Goal: Find specific page/section: Find specific page/section

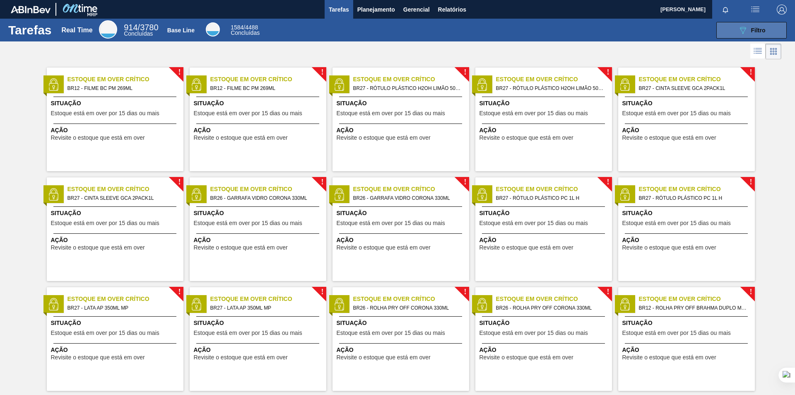
click at [733, 29] on button "089F7B8B-B2A5-4AFE-B5C0-19BA573D28AC Filtro" at bounding box center [751, 30] width 70 height 17
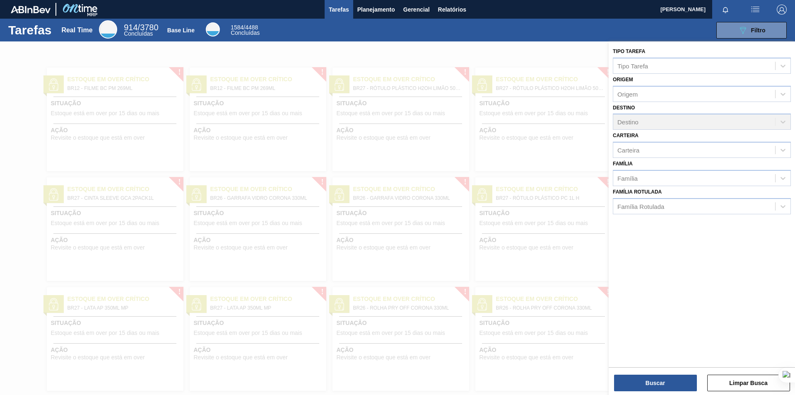
click at [651, 161] on div "Família Família" at bounding box center [702, 172] width 178 height 28
click at [648, 152] on div "Carteira" at bounding box center [694, 150] width 162 height 12
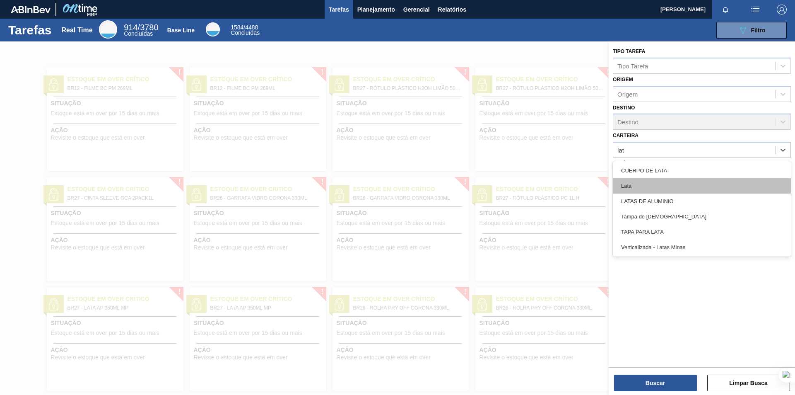
type input "lata"
click at [640, 184] on div "Lata" at bounding box center [702, 185] width 178 height 15
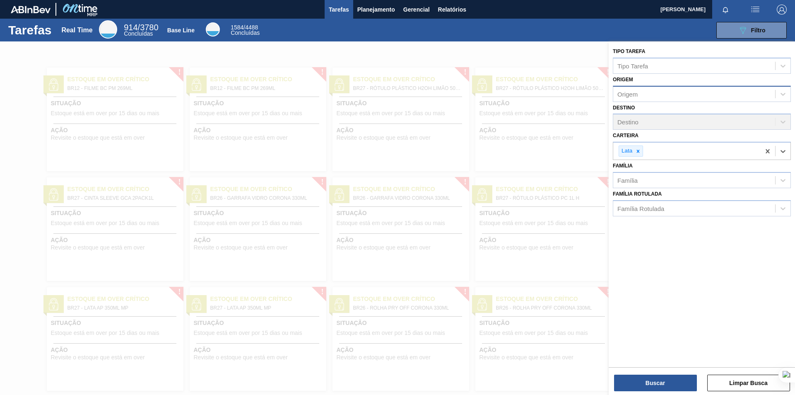
click at [697, 89] on div "Origem" at bounding box center [694, 94] width 162 height 12
click at [455, 30] on div "089F7B8B-B2A5-4AFE-B5C0-19BA573D28AC Filtro" at bounding box center [527, 30] width 525 height 17
click at [445, 15] on button "Relatórios" at bounding box center [452, 9] width 36 height 19
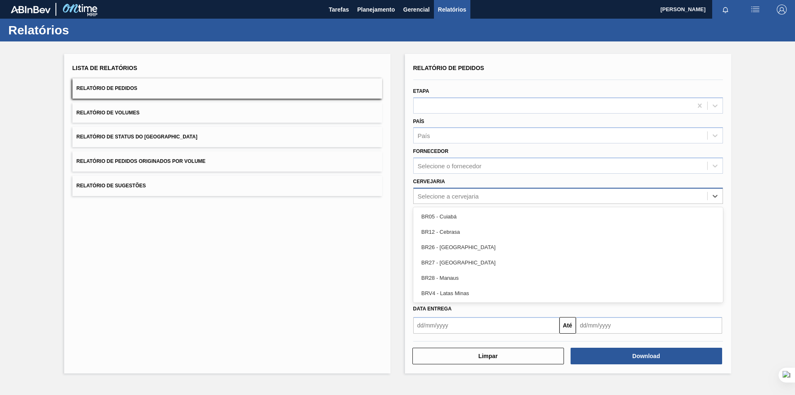
click at [523, 202] on div "Selecione a cervejaria" at bounding box center [568, 196] width 310 height 16
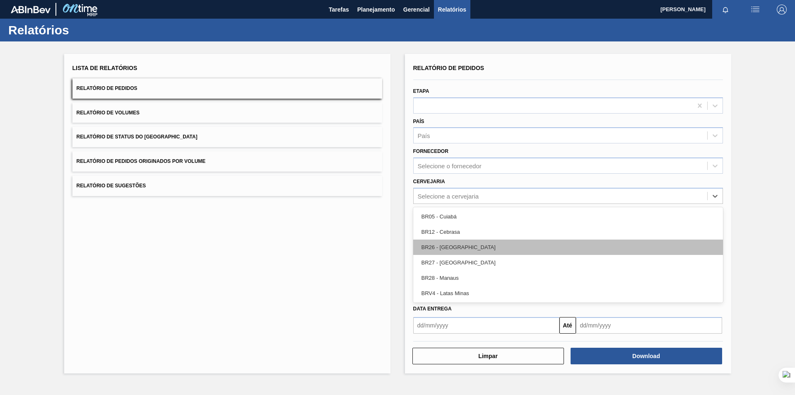
click at [475, 248] on div "BR26 - [GEOGRAPHIC_DATA]" at bounding box center [568, 246] width 310 height 15
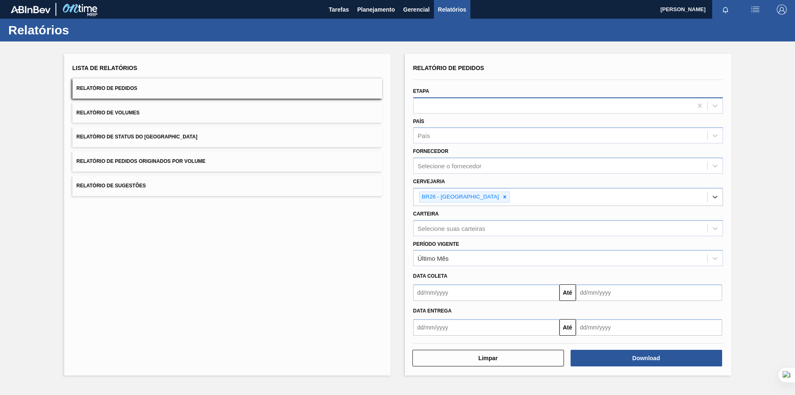
click at [480, 102] on div at bounding box center [553, 105] width 279 height 12
click at [463, 133] on div "País" at bounding box center [561, 136] width 294 height 12
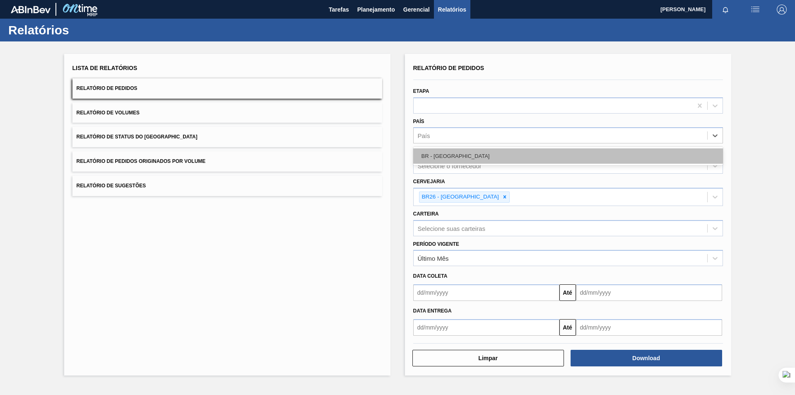
click at [458, 159] on div "BR - [GEOGRAPHIC_DATA]" at bounding box center [568, 155] width 310 height 15
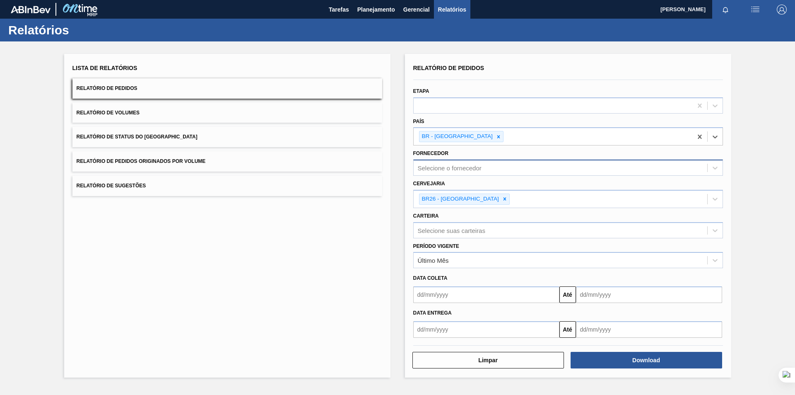
click at [457, 162] on div "Selecione o fornecedor" at bounding box center [561, 168] width 294 height 12
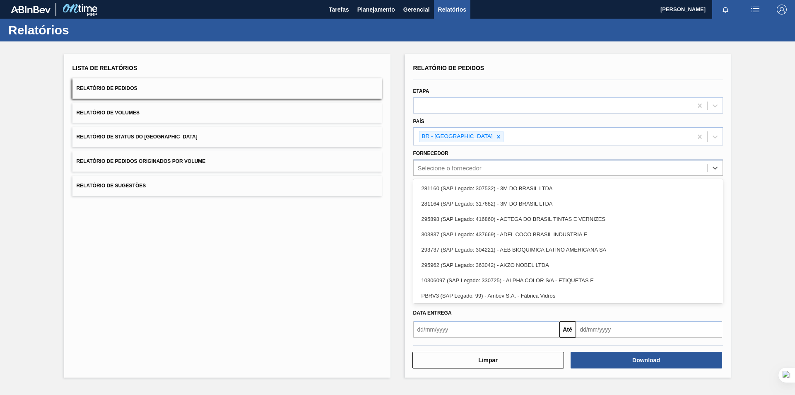
click at [457, 162] on div "Selecione o fornecedor" at bounding box center [561, 168] width 294 height 12
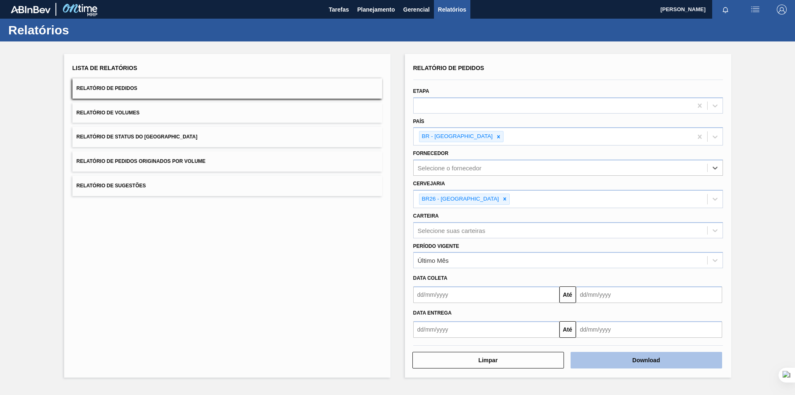
click at [594, 356] on button "Download" at bounding box center [647, 360] width 152 height 17
click at [771, 166] on div "Lista de Relatórios Relatório de Pedidos Relatório de Volumes Relatório de Stat…" at bounding box center [397, 214] width 795 height 346
click at [756, 159] on div "Lista de Relatórios Relatório de Pedidos Relatório de Volumes Relatório de Stat…" at bounding box center [397, 214] width 795 height 346
click at [229, 166] on button "Relatório de Pedidos Originados por Volume" at bounding box center [227, 161] width 310 height 20
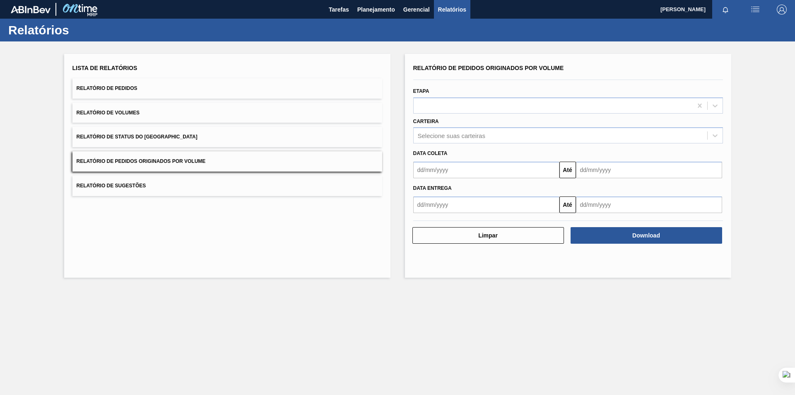
click at [235, 135] on button "Relatório de Status do [GEOGRAPHIC_DATA]" at bounding box center [227, 137] width 310 height 20
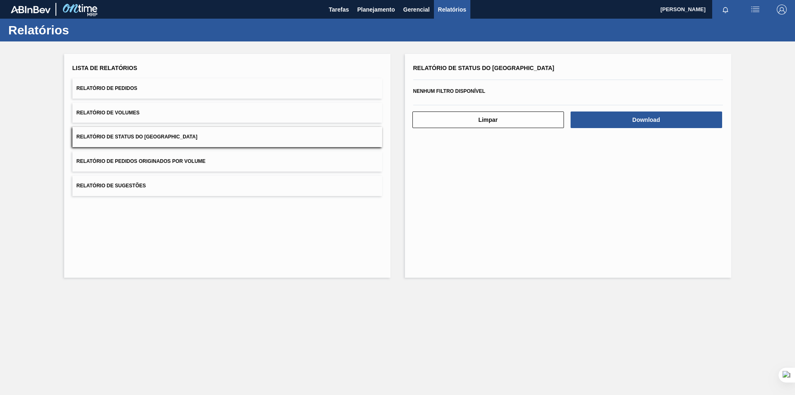
click at [243, 121] on button "Relatório de Volumes" at bounding box center [227, 113] width 310 height 20
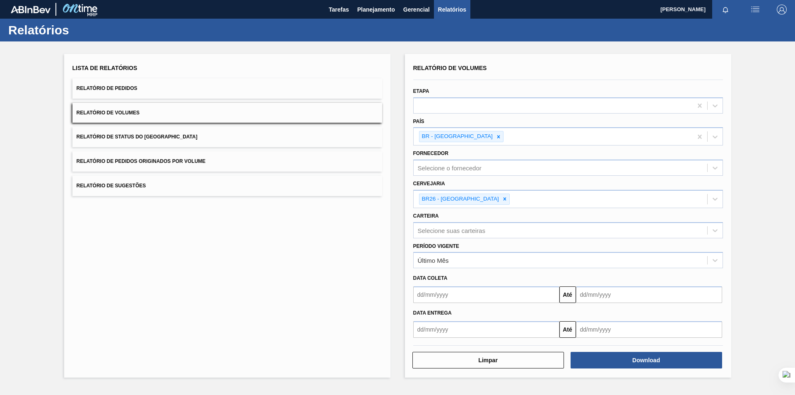
click at [251, 95] on button "Relatório de Pedidos" at bounding box center [227, 88] width 310 height 20
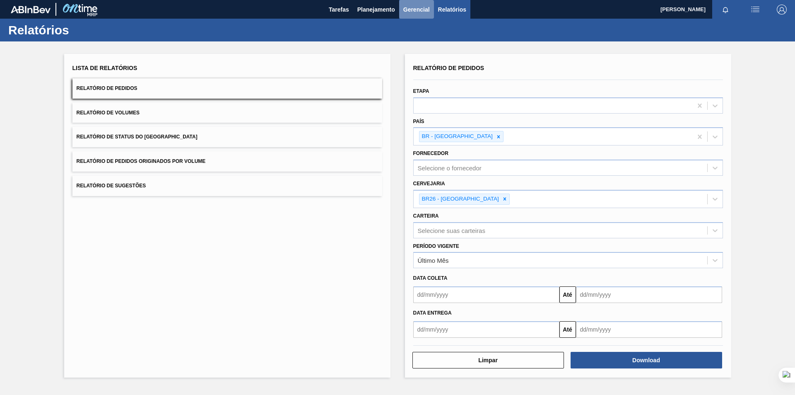
click at [409, 10] on span "Gerencial" at bounding box center [416, 10] width 26 height 10
click at [409, 43] on li "Itens Críticos" at bounding box center [416, 41] width 60 height 13
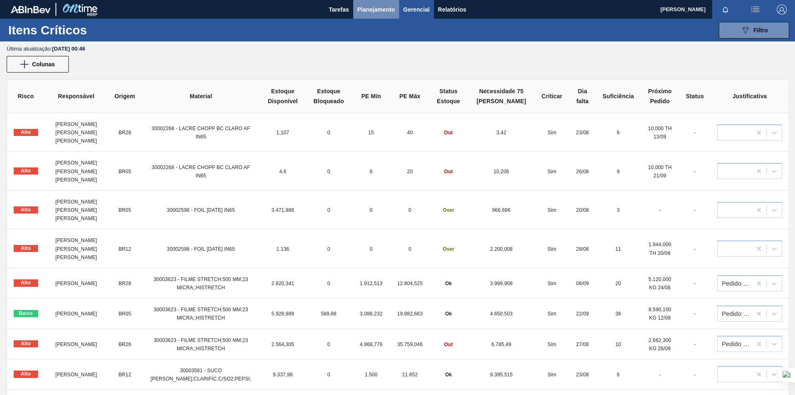
click at [363, 7] on span "Planejamento" at bounding box center [376, 10] width 38 height 10
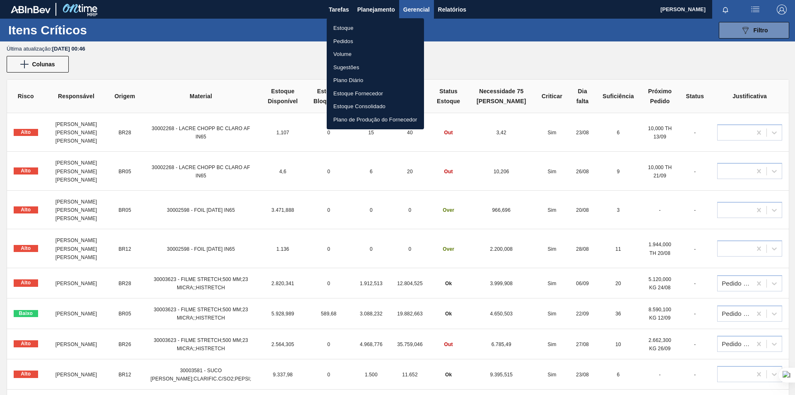
click at [345, 41] on li "Pedidos" at bounding box center [375, 41] width 97 height 13
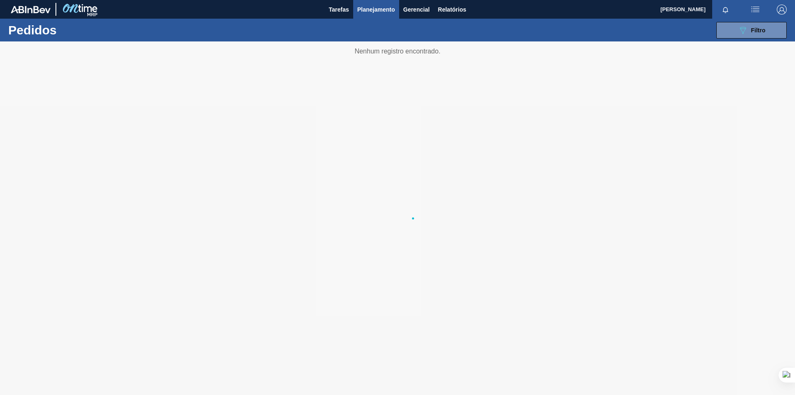
click at [760, 6] on img "button" at bounding box center [755, 10] width 10 height 10
click at [689, 35] on div at bounding box center [397, 197] width 795 height 395
click at [749, 31] on div "089F7B8B-B2A5-4AFE-B5C0-19BA573D28AC Filtro" at bounding box center [752, 30] width 28 height 10
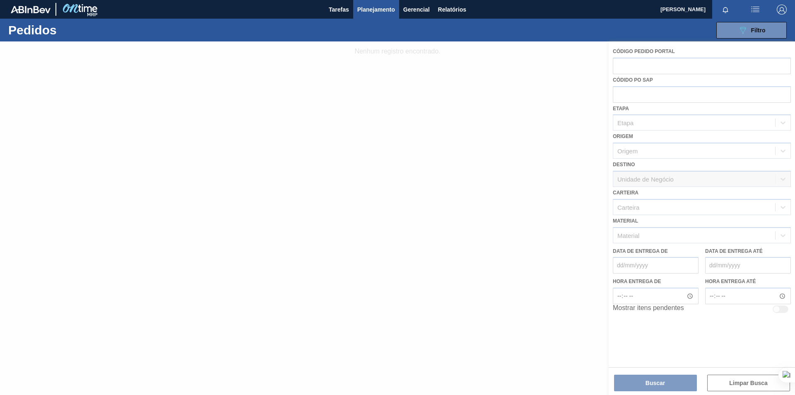
click at [710, 67] on div at bounding box center [397, 217] width 795 height 353
click at [548, 33] on div "089F7B8B-B2A5-4AFE-B5C0-19BA573D28AC Filtro Código Pedido Portal Códido PO SAP …" at bounding box center [461, 30] width 659 height 25
